Goal: Check status: Check status

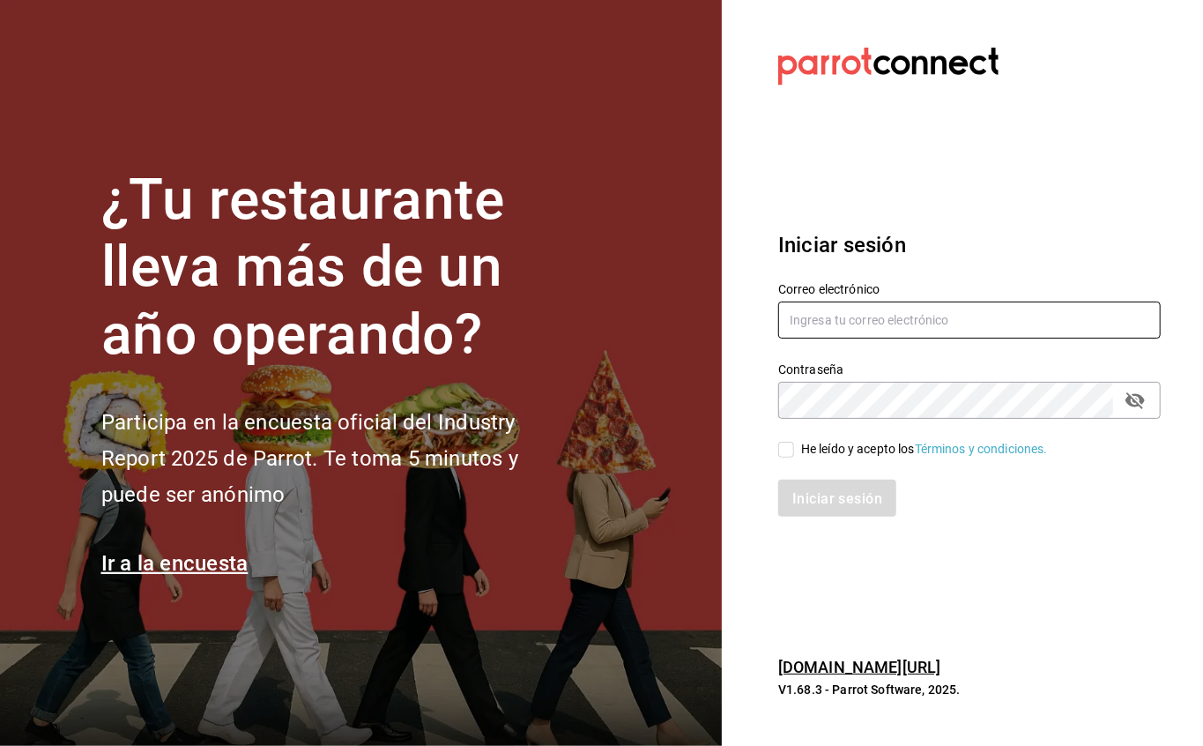
type input "[EMAIL_ADDRESS][DOMAIN_NAME]"
click at [783, 440] on label "He leído y acepto los Términos y condiciones." at bounding box center [913, 449] width 270 height 19
click at [783, 442] on input "He leído y acepto los Términos y condiciones." at bounding box center [786, 450] width 16 height 16
checkbox input "true"
click at [809, 492] on font "Iniciar sesión" at bounding box center [838, 498] width 90 height 17
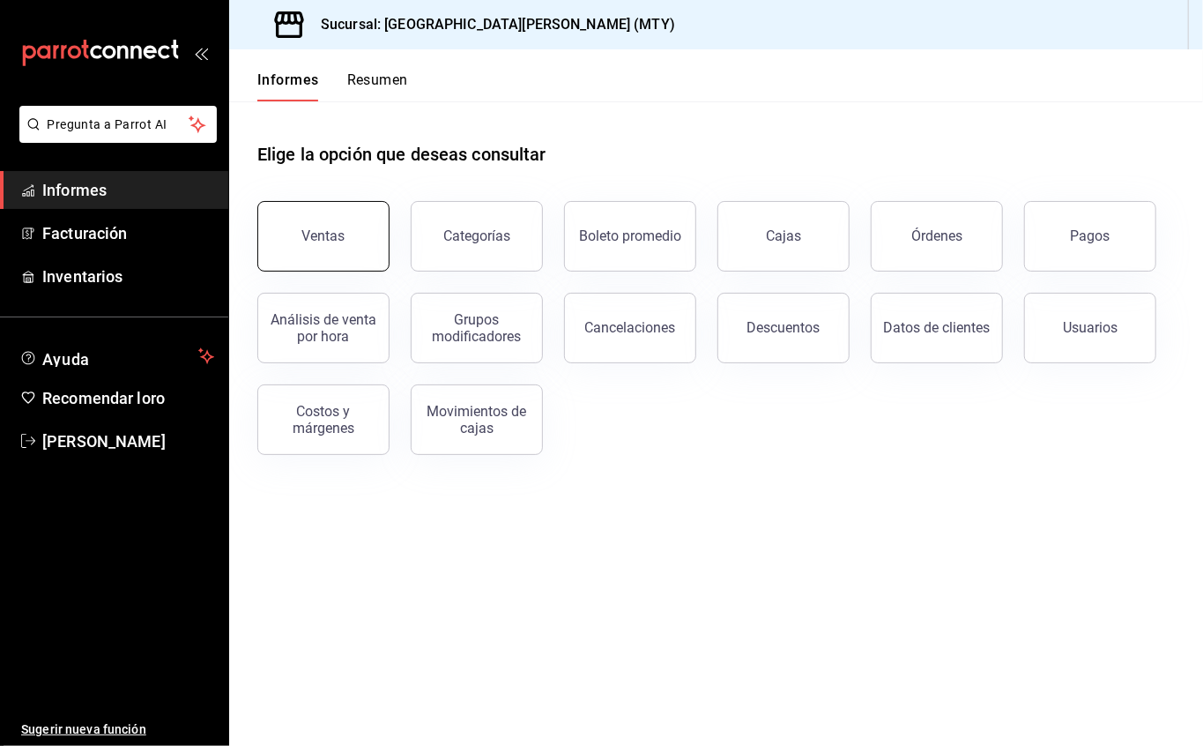
click at [333, 237] on font "Ventas" at bounding box center [323, 235] width 43 height 17
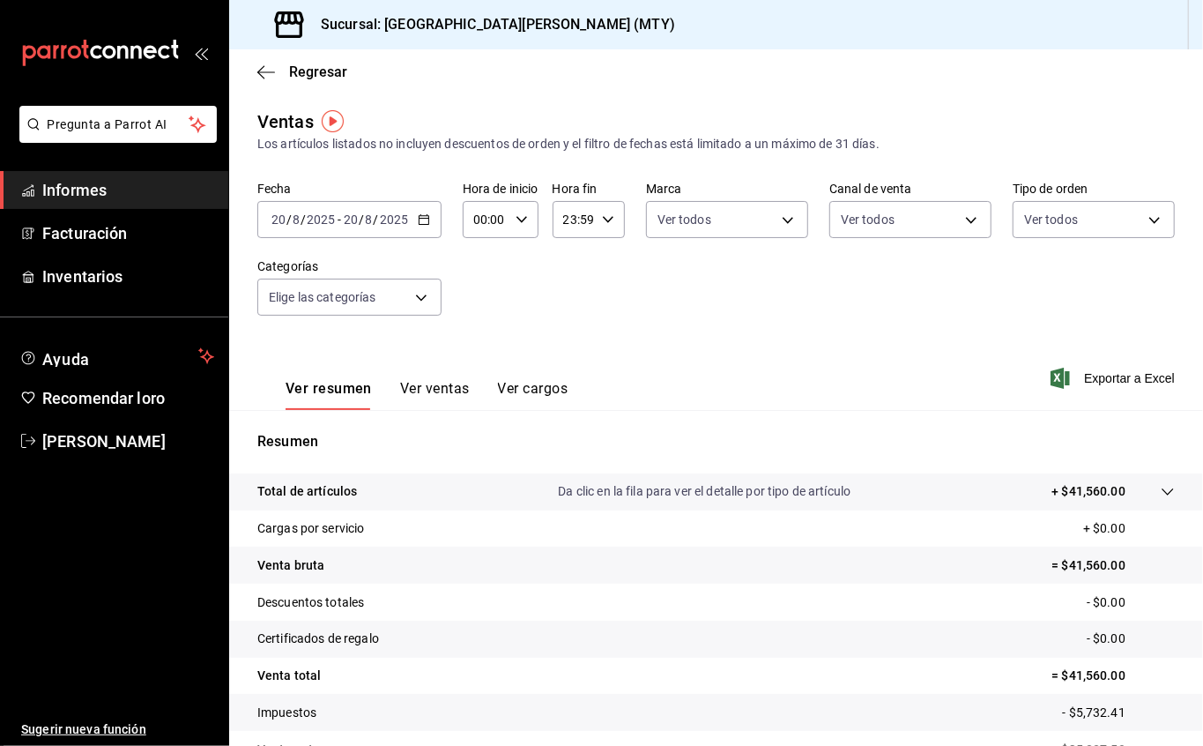
click at [602, 223] on icon "button" at bounding box center [608, 219] width 12 height 12
click at [566, 347] on font "17" at bounding box center [570, 345] width 14 height 14
type input "17:59"
click at [748, 276] on div at bounding box center [601, 373] width 1203 height 746
